Goal: Task Accomplishment & Management: Complete application form

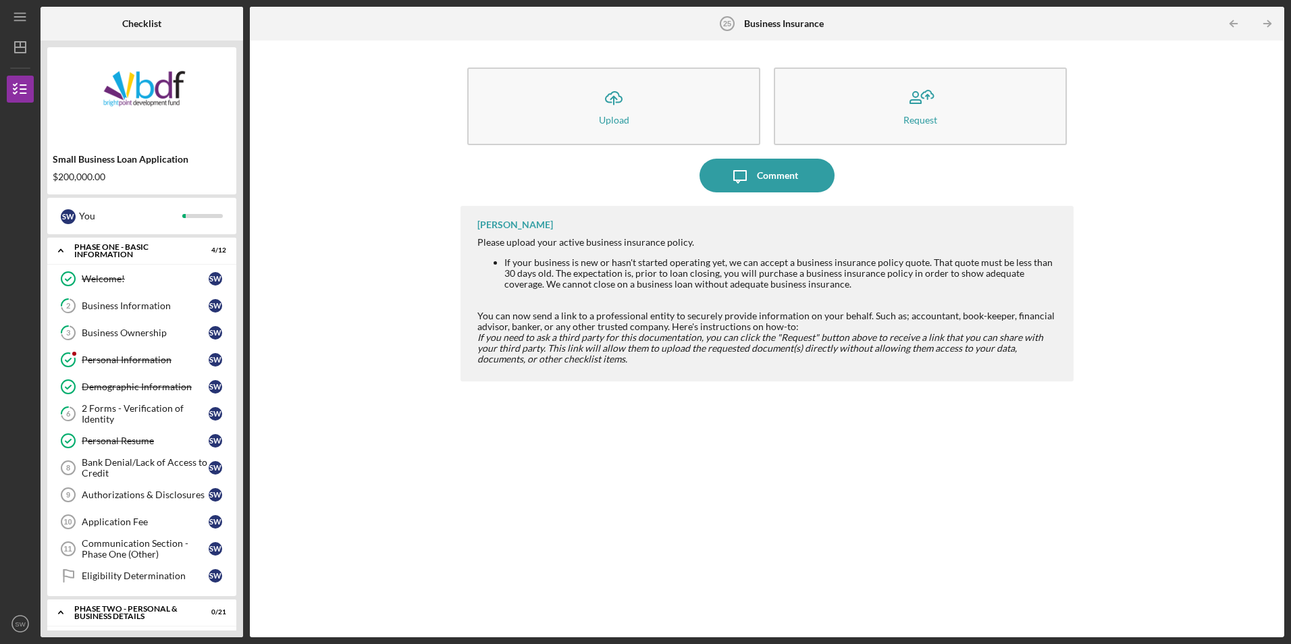
scroll to position [466, 0]
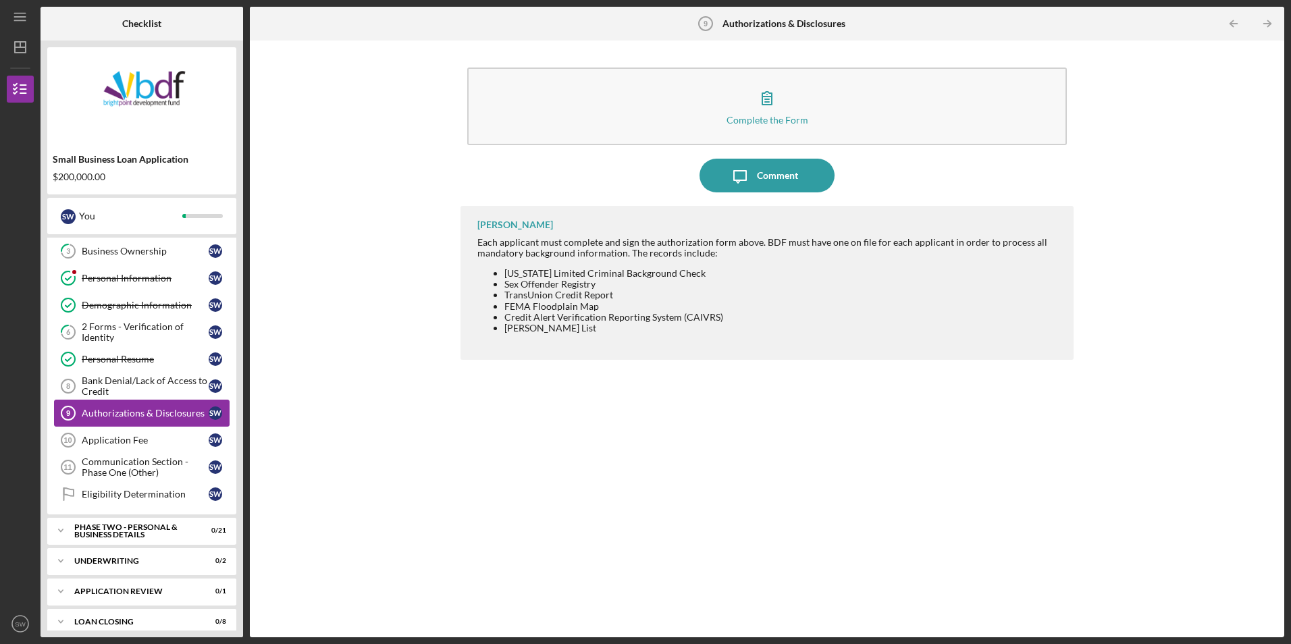
scroll to position [94, 0]
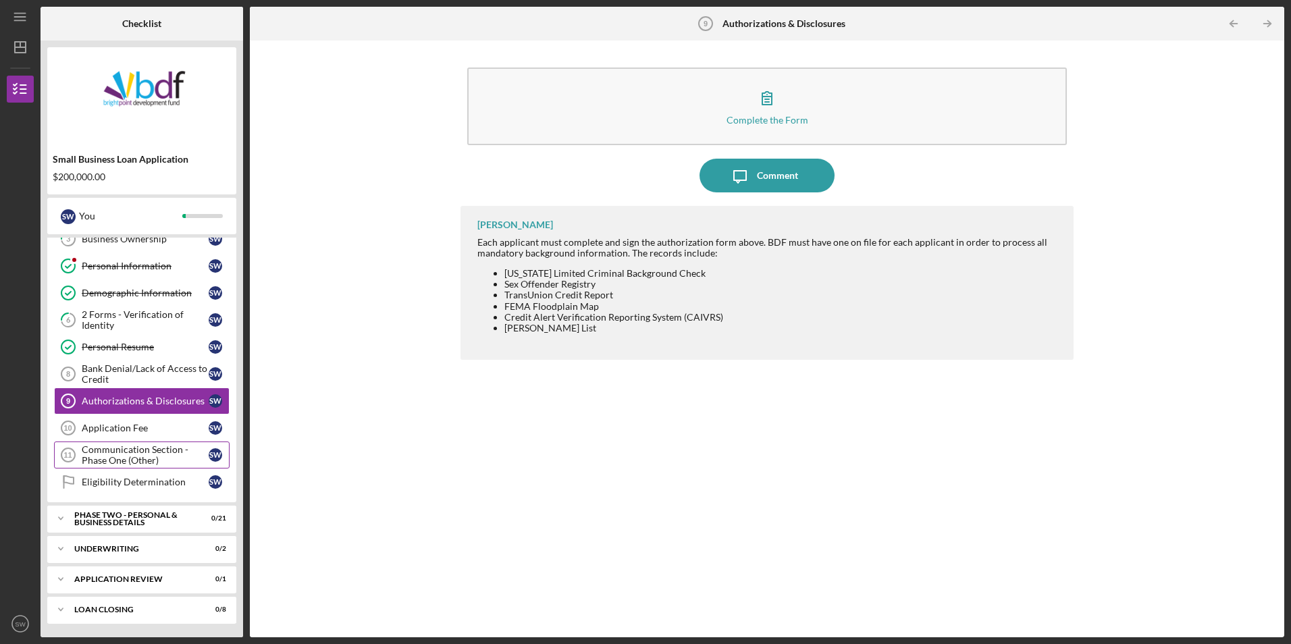
click at [146, 455] on div "Communication Section - Phase One (Other)" at bounding box center [145, 455] width 127 height 22
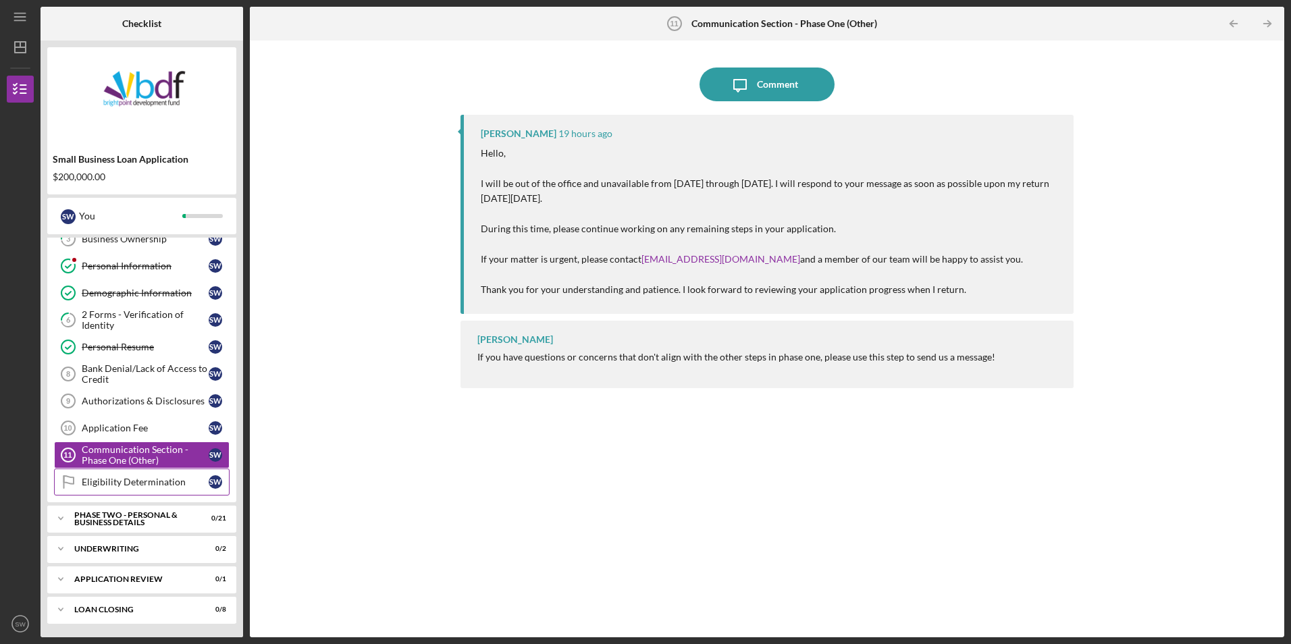
click at [136, 484] on div "Eligibility Determination" at bounding box center [145, 482] width 127 height 11
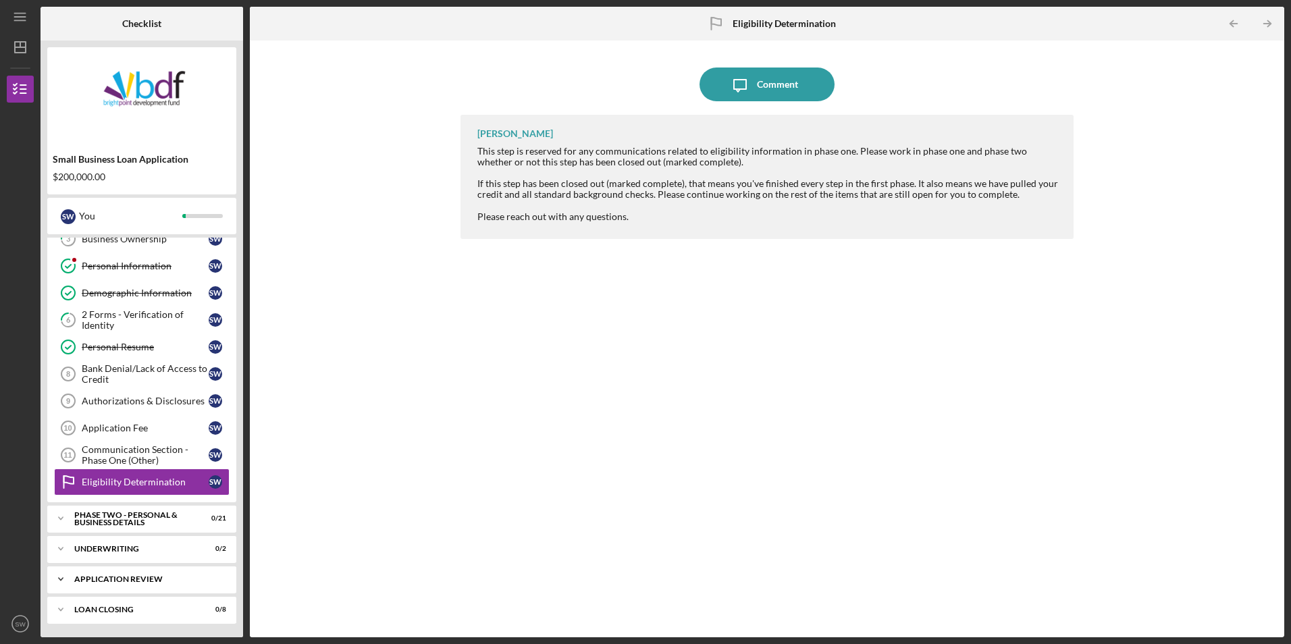
click at [121, 581] on div "Application Review" at bounding box center [146, 579] width 145 height 8
click at [151, 511] on div "PHASE TWO - PERSONAL & BUSINESS DETAILS" at bounding box center [146, 519] width 145 height 16
click at [139, 548] on div "Household Budget" at bounding box center [145, 547] width 127 height 11
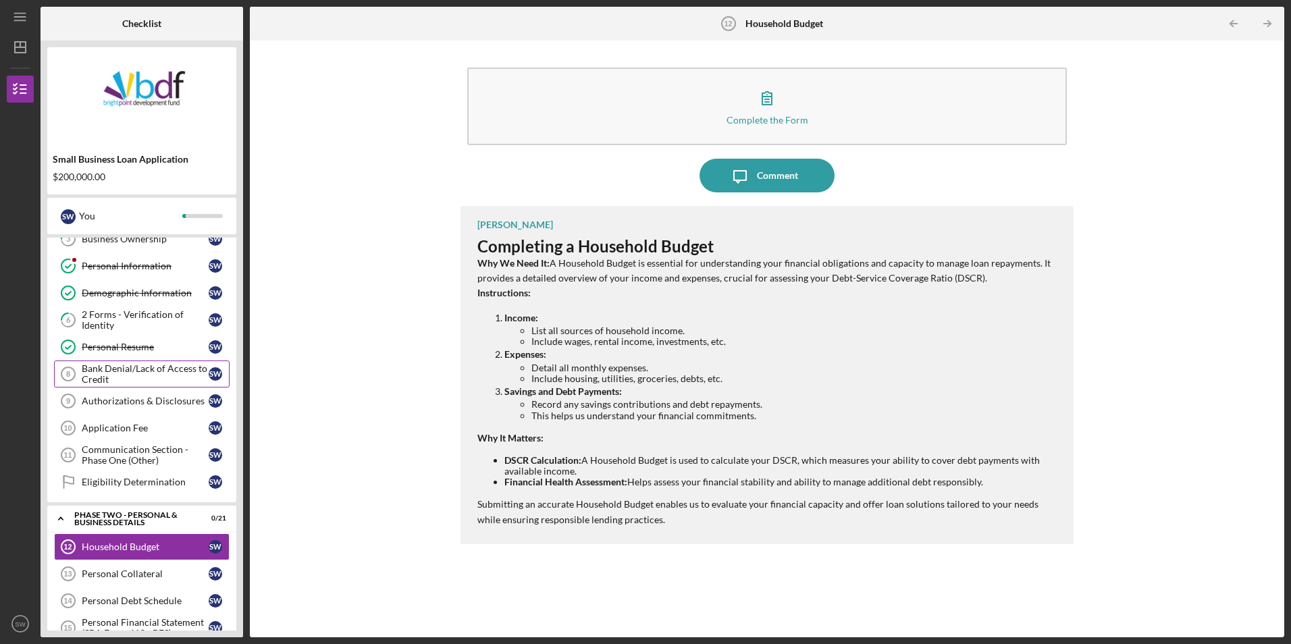
click at [54, 533] on link "Household Budget 12 Household Budget S W" at bounding box center [142, 546] width 176 height 27
click at [142, 371] on div "Bank Denial/Lack of Access to Credit" at bounding box center [145, 374] width 127 height 22
